Goal: Task Accomplishment & Management: Use online tool/utility

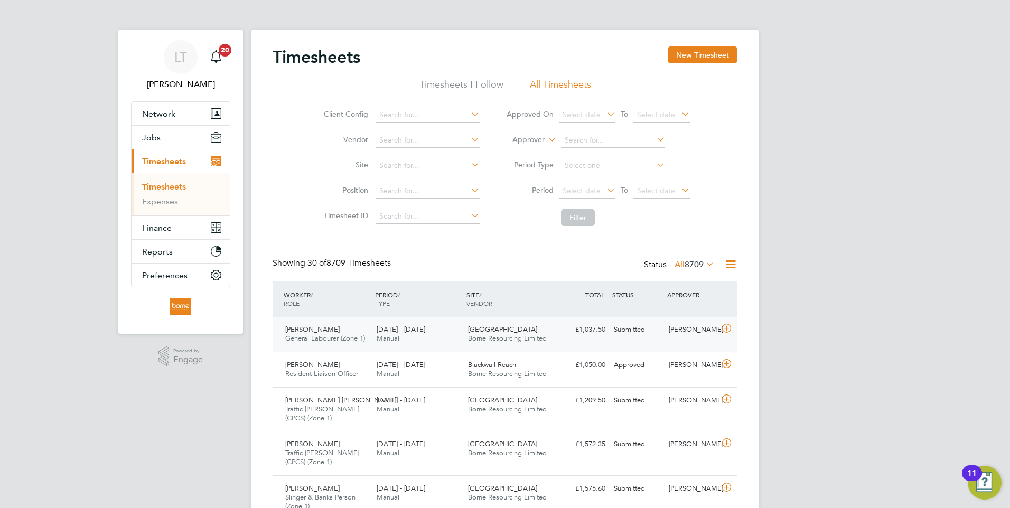
click at [530, 334] on div "Northwick Park Borne Resourcing Limited" at bounding box center [509, 334] width 91 height 26
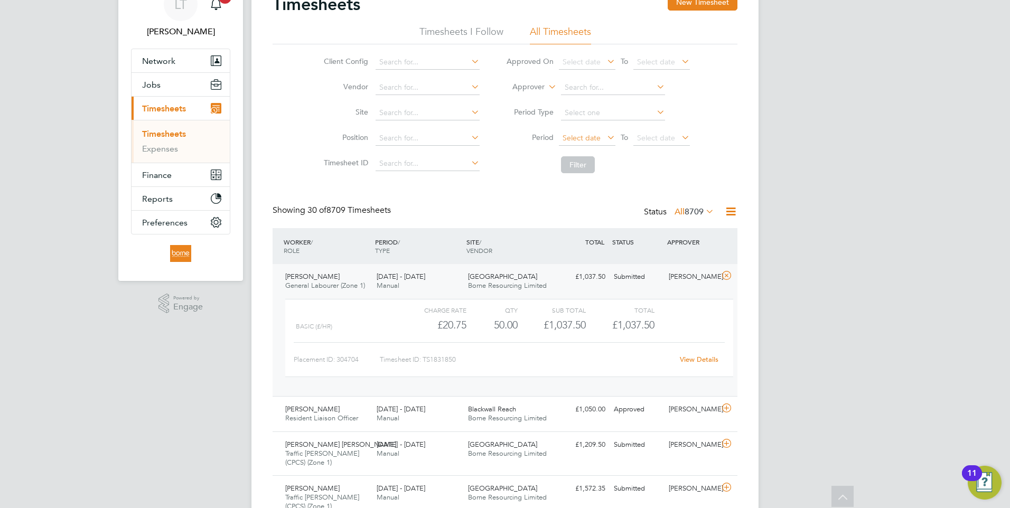
click at [578, 137] on span "Select date" at bounding box center [582, 138] width 38 height 10
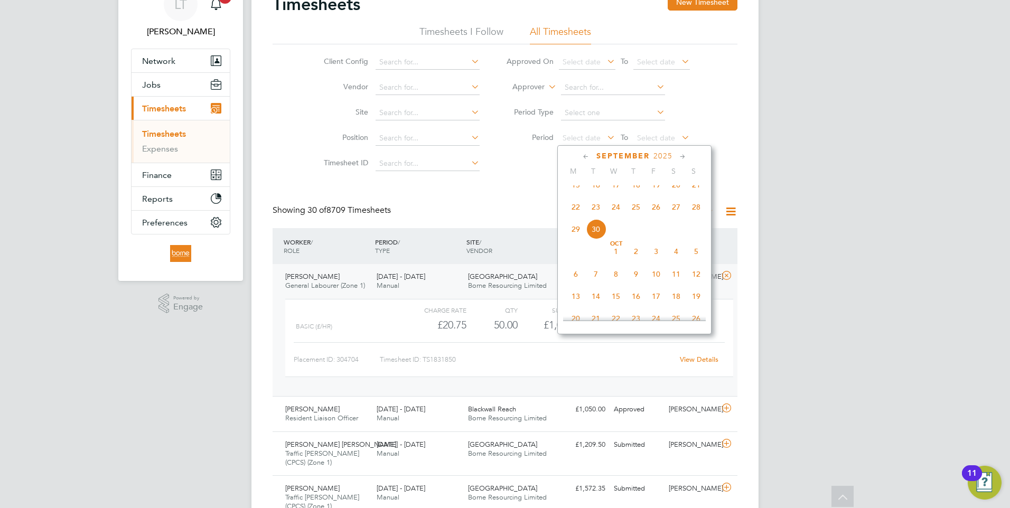
click at [570, 216] on span "22" at bounding box center [576, 207] width 20 height 20
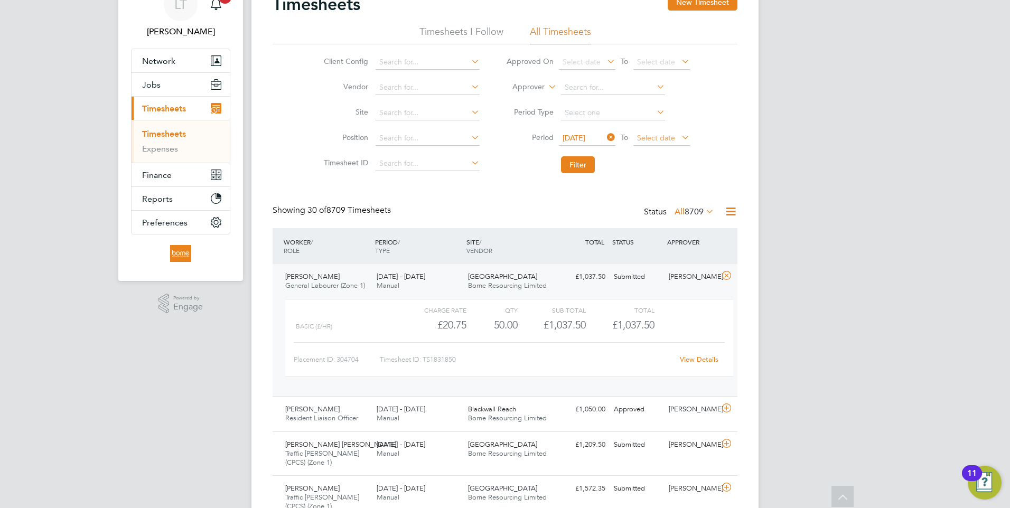
click at [650, 135] on span "Select date" at bounding box center [656, 138] width 38 height 10
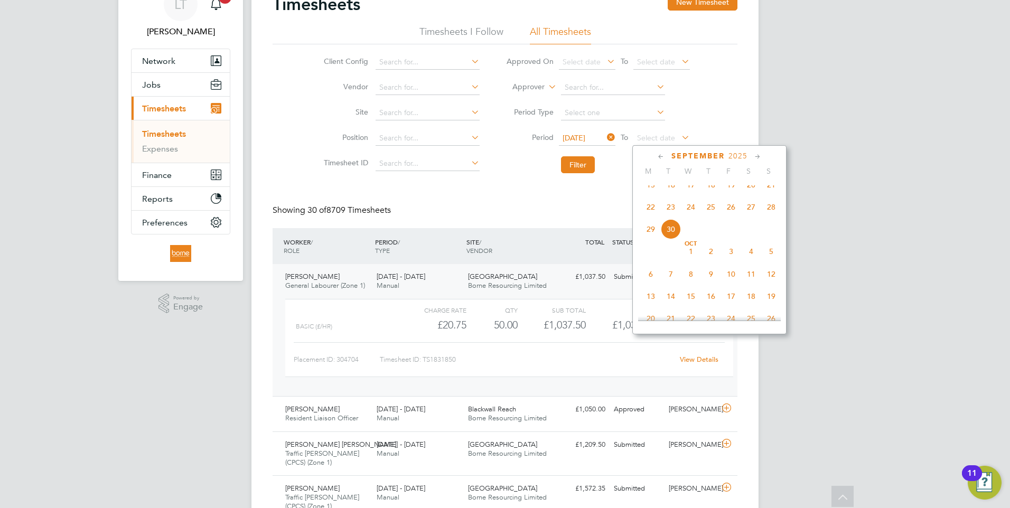
click at [768, 213] on span "28" at bounding box center [771, 207] width 20 height 20
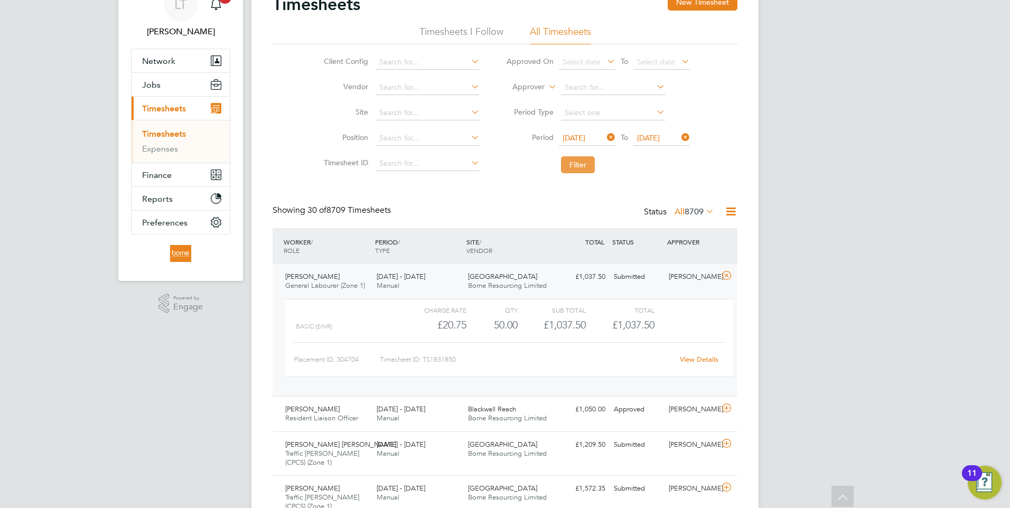
click at [580, 165] on button "Filter" at bounding box center [578, 164] width 34 height 17
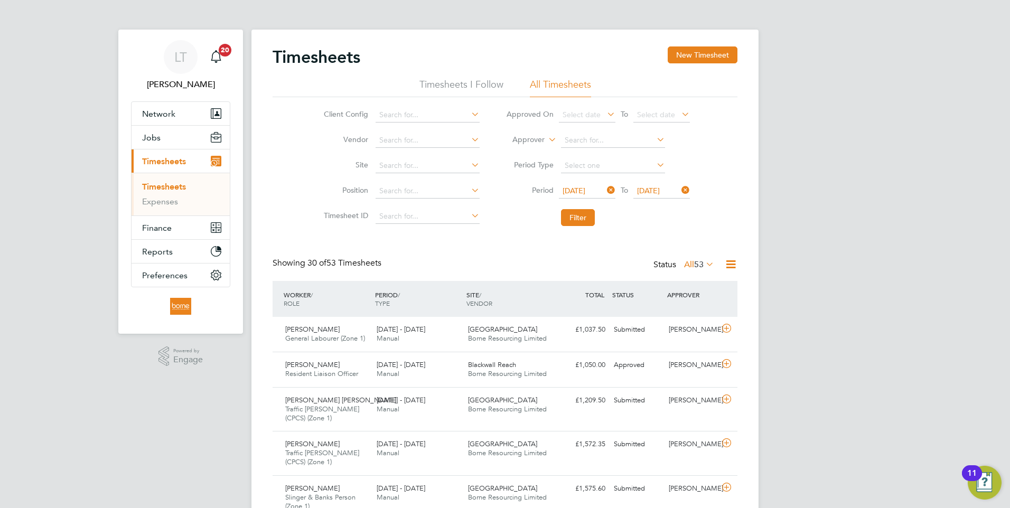
click at [727, 265] on icon at bounding box center [730, 264] width 13 height 13
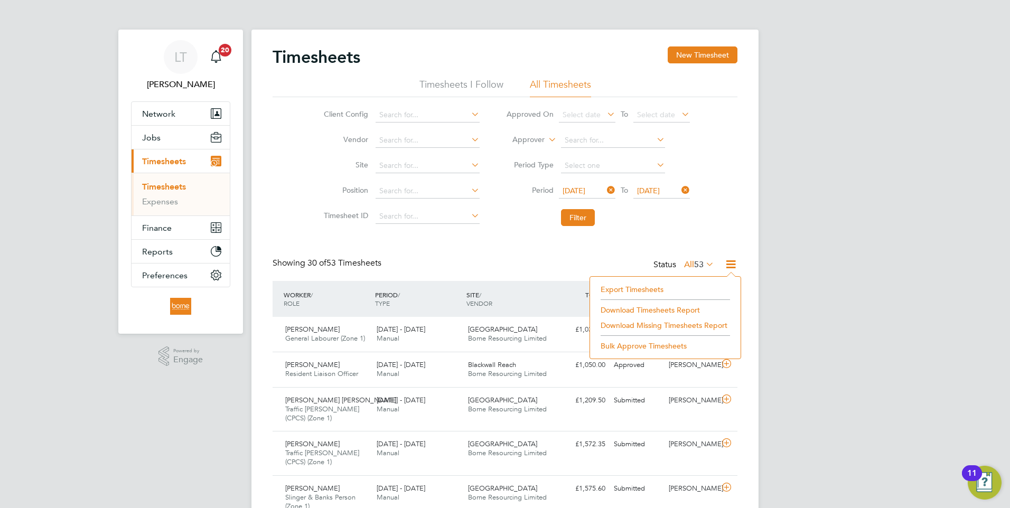
click at [605, 191] on icon at bounding box center [605, 190] width 0 height 15
click at [583, 191] on span "Select date" at bounding box center [582, 191] width 38 height 10
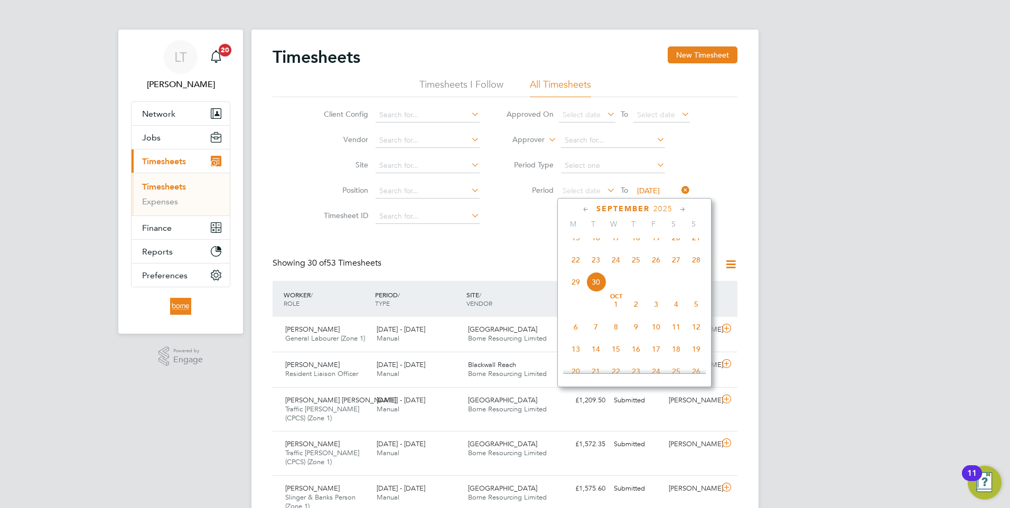
click at [573, 267] on span "22" at bounding box center [576, 260] width 20 height 20
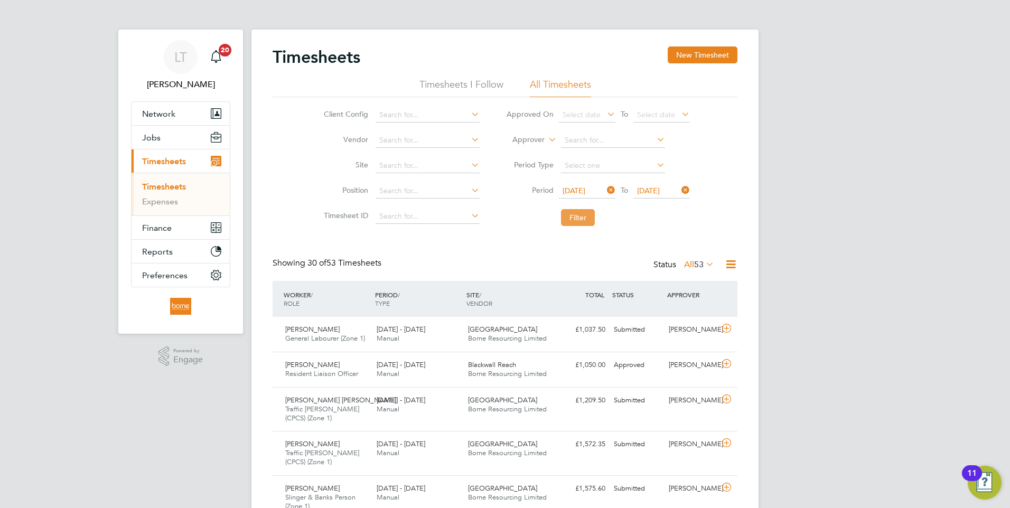
click at [576, 220] on button "Filter" at bounding box center [578, 217] width 34 height 17
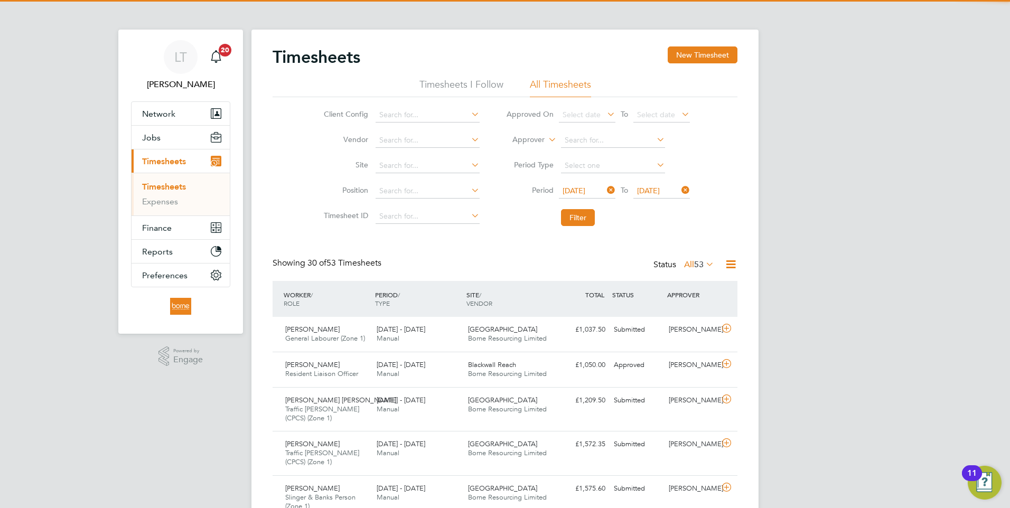
scroll to position [35, 92]
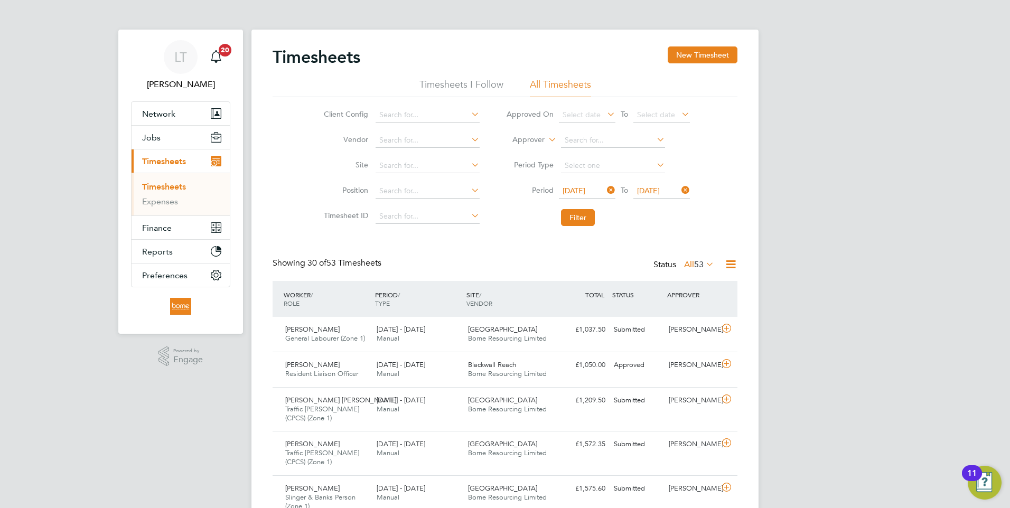
click at [737, 264] on icon at bounding box center [730, 264] width 13 height 13
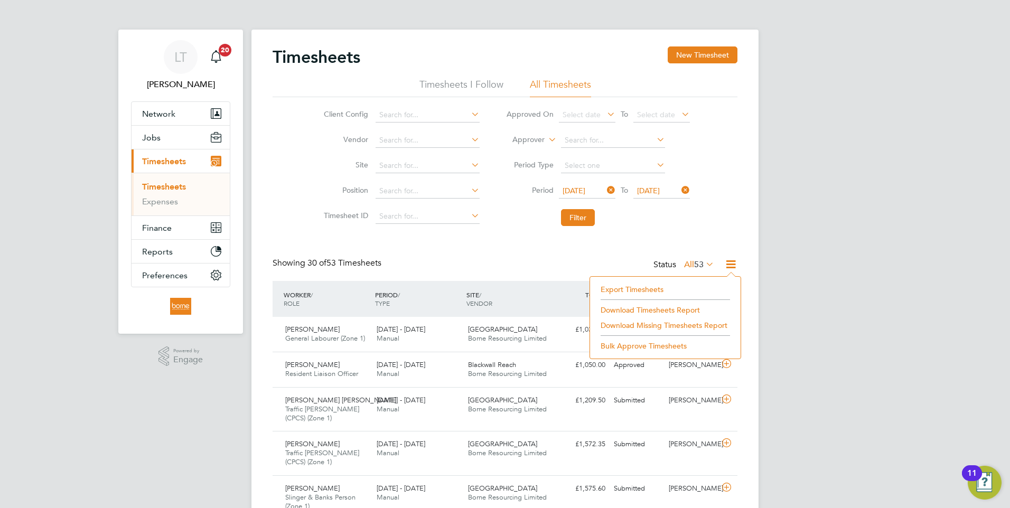
click at [650, 311] on li "Download Timesheets Report" at bounding box center [665, 310] width 140 height 15
